Goal: Check status: Check status

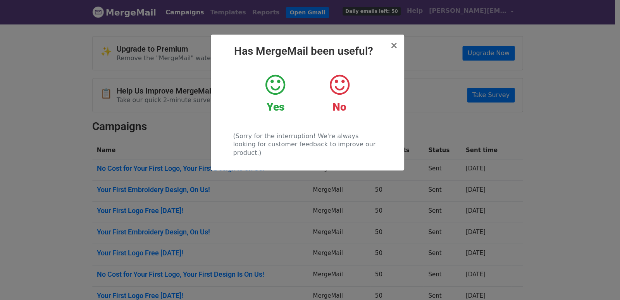
click at [292, 191] on div "× Has MergeMail been useful? Yes No (Sorry for the interruption! We're always l…" at bounding box center [310, 161] width 620 height 276
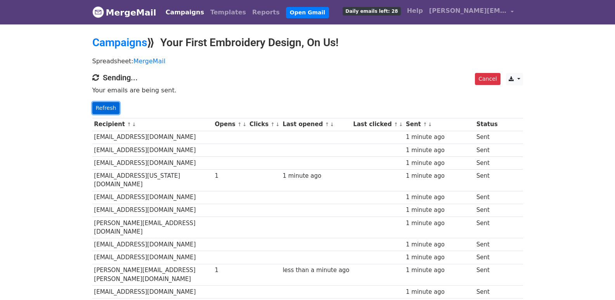
click at [108, 111] on link "Refresh" at bounding box center [106, 108] width 28 height 12
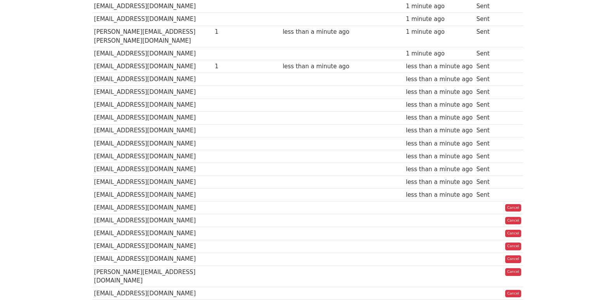
scroll to position [547, 0]
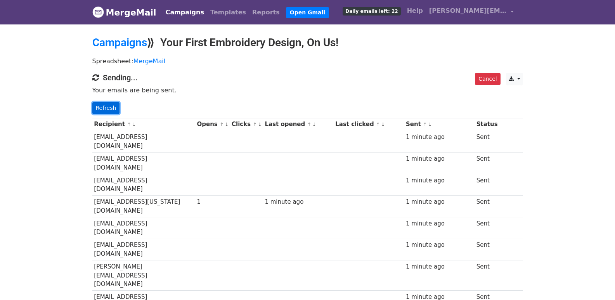
click at [108, 108] on link "Refresh" at bounding box center [106, 108] width 28 height 12
click at [109, 102] on link "Refresh" at bounding box center [106, 108] width 28 height 12
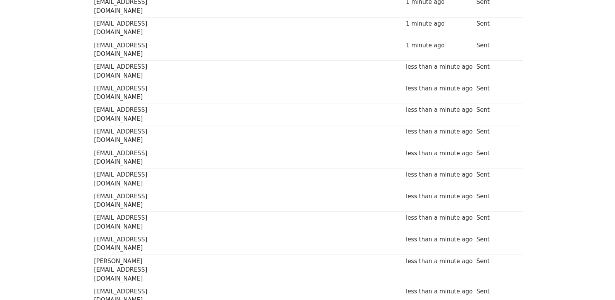
scroll to position [545, 0]
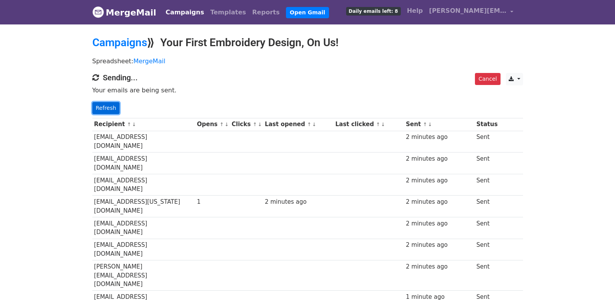
click at [113, 106] on link "Refresh" at bounding box center [106, 108] width 28 height 12
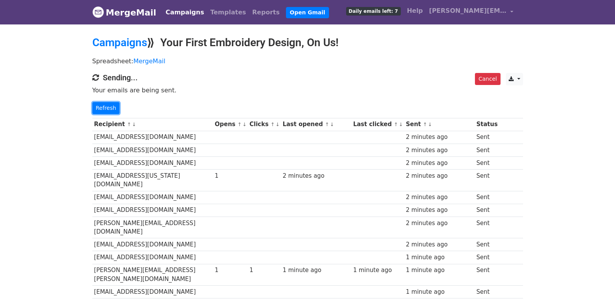
click at [113, 106] on link "Refresh" at bounding box center [106, 108] width 28 height 12
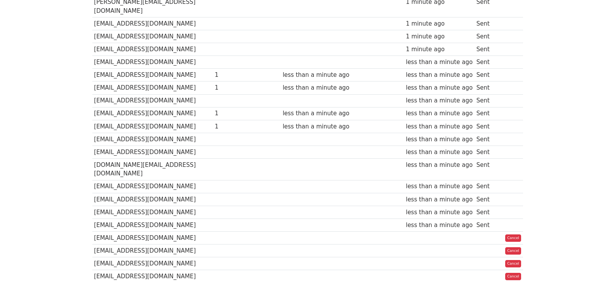
scroll to position [25, 0]
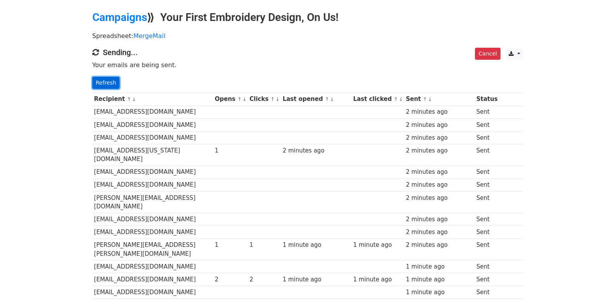
click at [111, 84] on link "Refresh" at bounding box center [106, 83] width 28 height 12
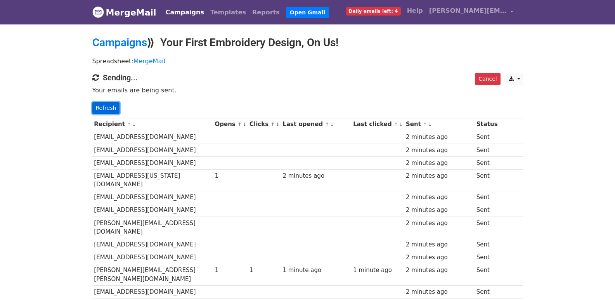
click at [117, 107] on link "Refresh" at bounding box center [106, 108] width 28 height 12
click at [116, 107] on link "Refresh" at bounding box center [106, 108] width 28 height 12
click at [112, 108] on link "Refresh" at bounding box center [106, 108] width 28 height 12
click at [109, 105] on link "Refresh" at bounding box center [106, 108] width 28 height 12
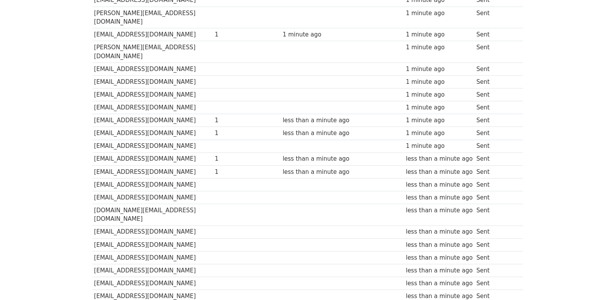
scroll to position [541, 0]
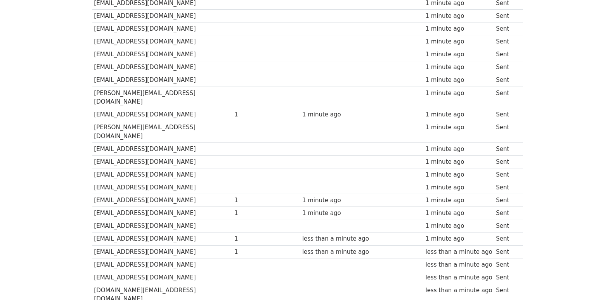
scroll to position [540, 0]
